Goal: Information Seeking & Learning: Learn about a topic

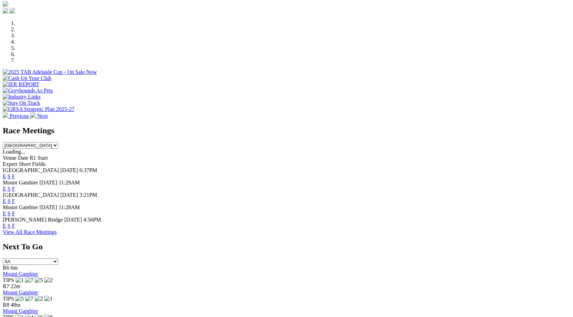
scroll to position [201, 0]
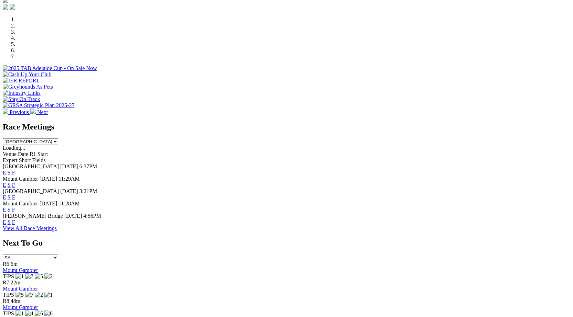
click at [15, 195] on link "F" at bounding box center [13, 198] width 3 height 6
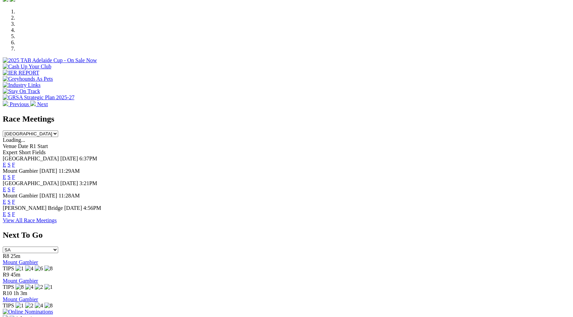
scroll to position [175, 0]
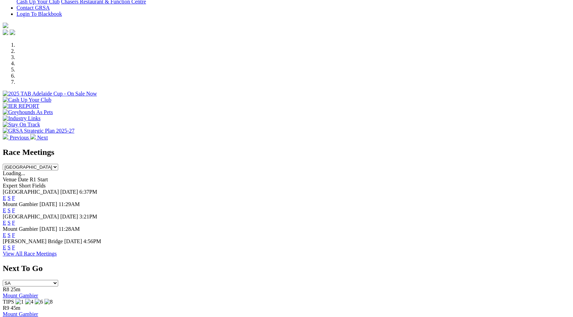
click at [15, 245] on link "F" at bounding box center [13, 248] width 3 height 6
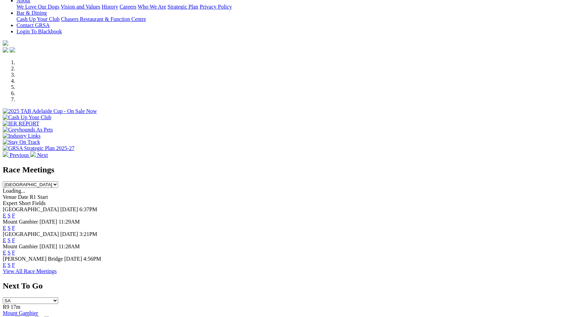
scroll to position [166, 0]
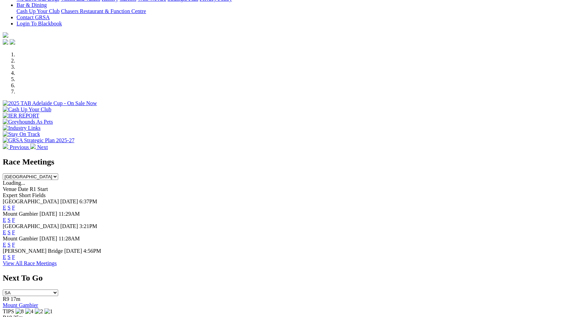
click at [15, 230] on link "F" at bounding box center [13, 233] width 3 height 6
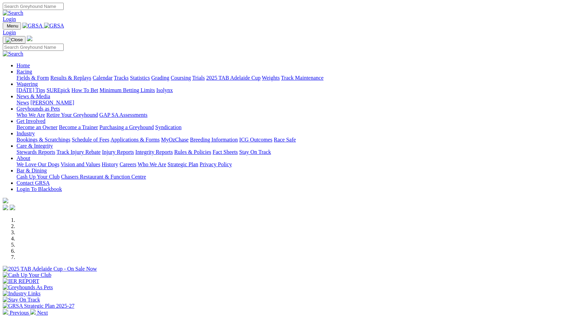
scroll to position [166, 0]
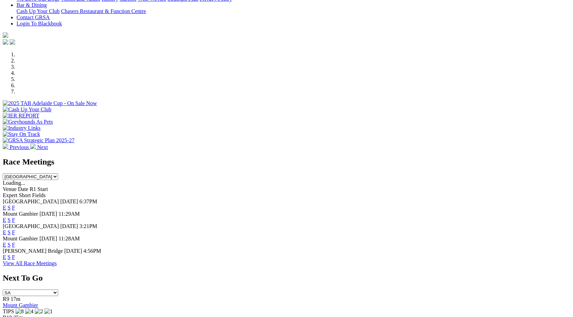
click at [15, 205] on link "F" at bounding box center [13, 208] width 3 height 6
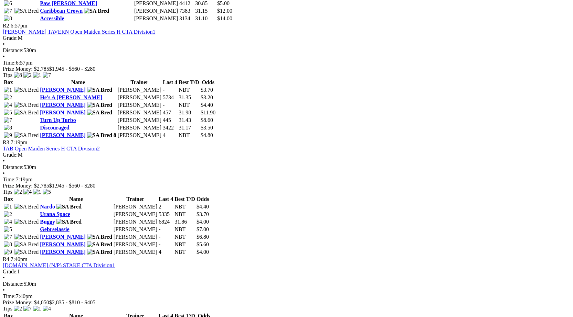
scroll to position [463, 0]
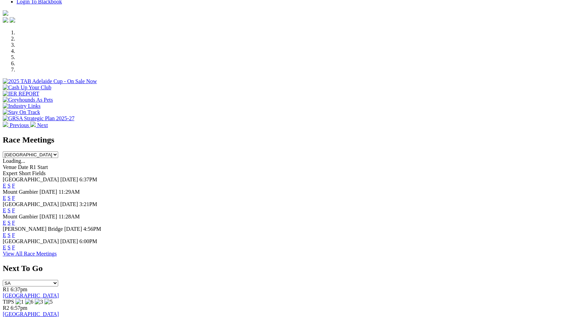
scroll to position [190, 0]
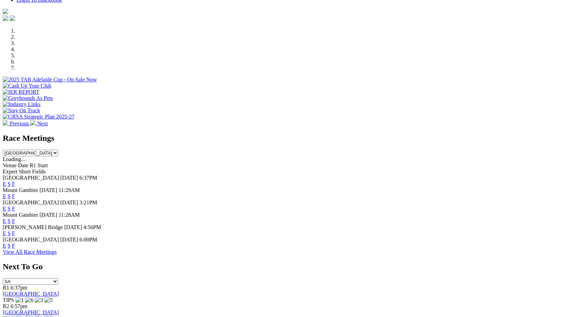
click at [15, 248] on link "F" at bounding box center [13, 246] width 3 height 6
